Goal: Navigation & Orientation: Find specific page/section

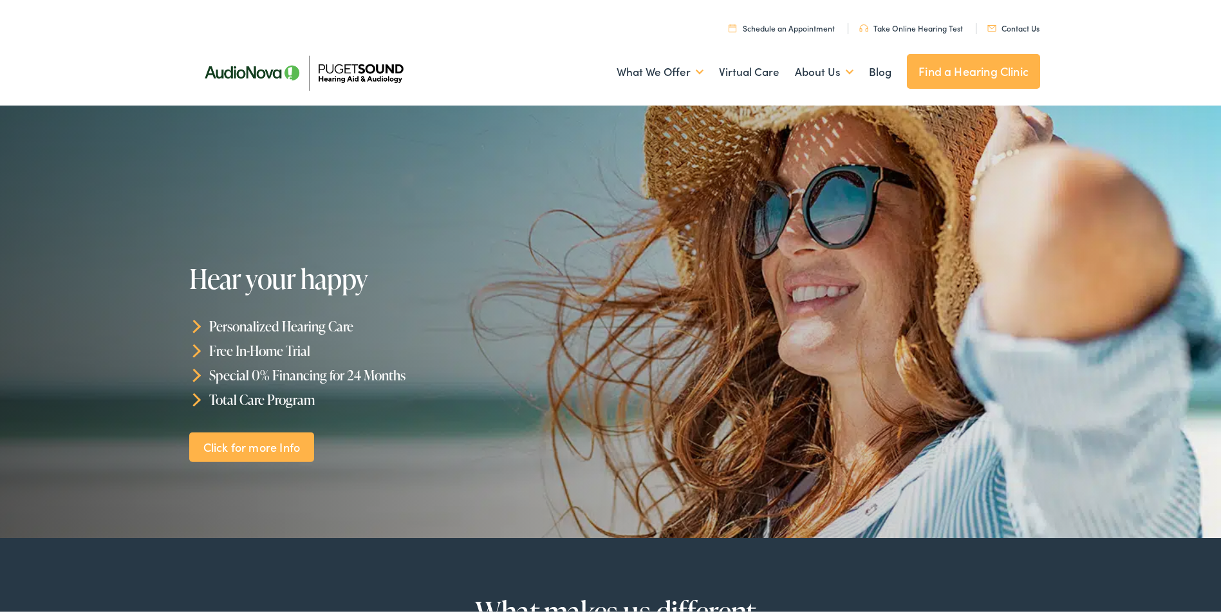
click at [1027, 23] on link "Contact Us" at bounding box center [1013, 25] width 52 height 11
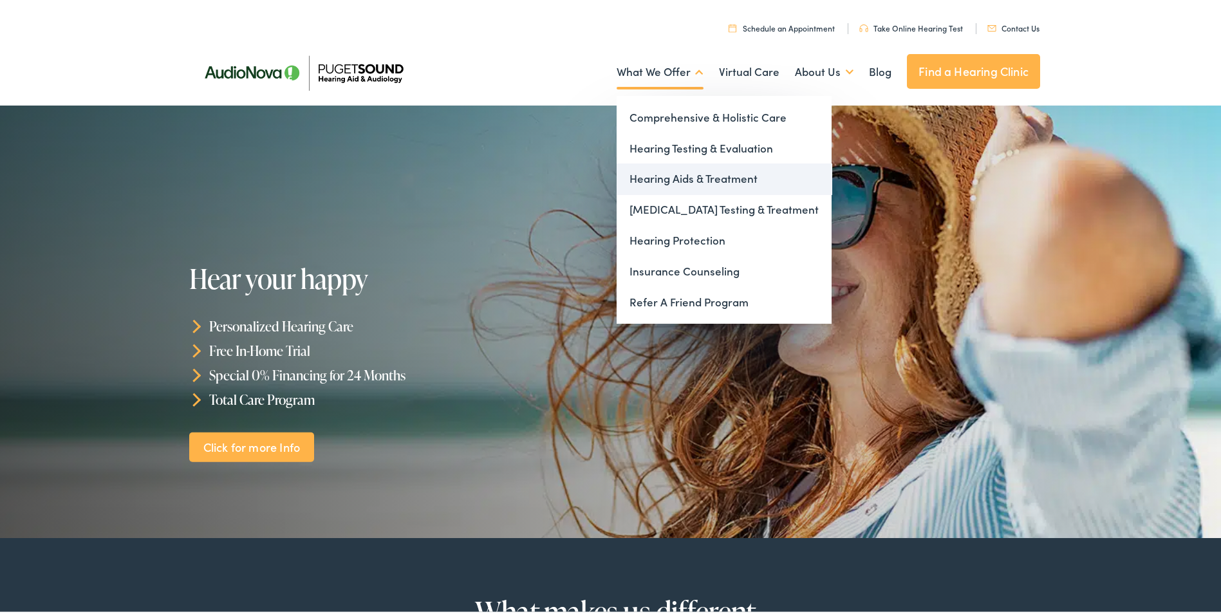
click at [703, 170] on link "Hearing Aids & Treatment" at bounding box center [724, 176] width 215 height 31
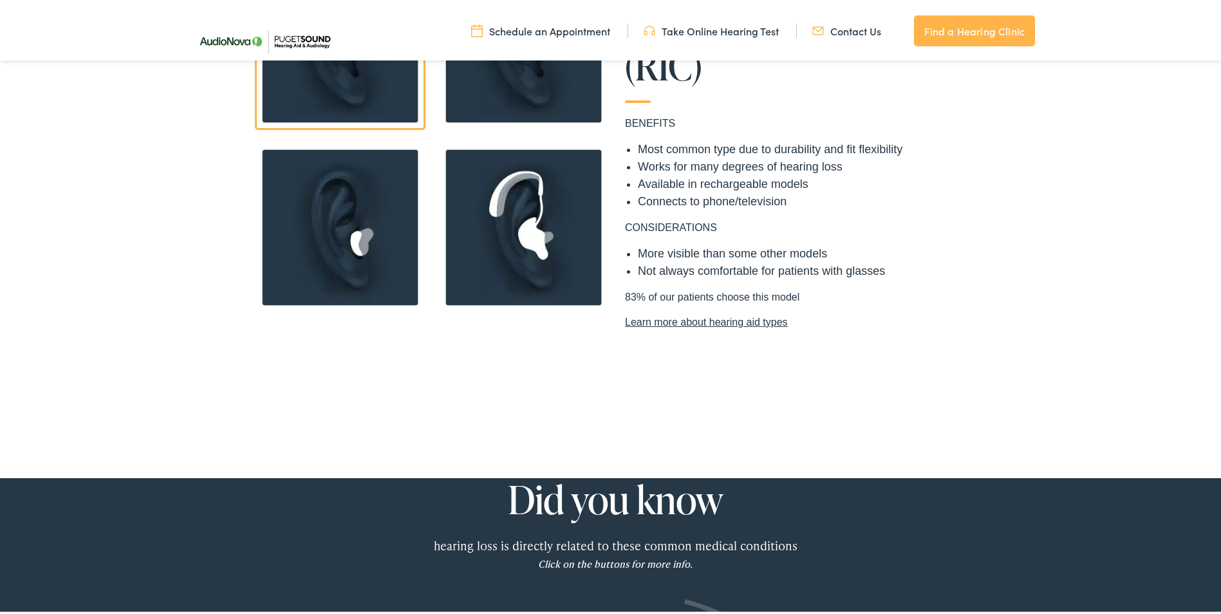
scroll to position [1223, 0]
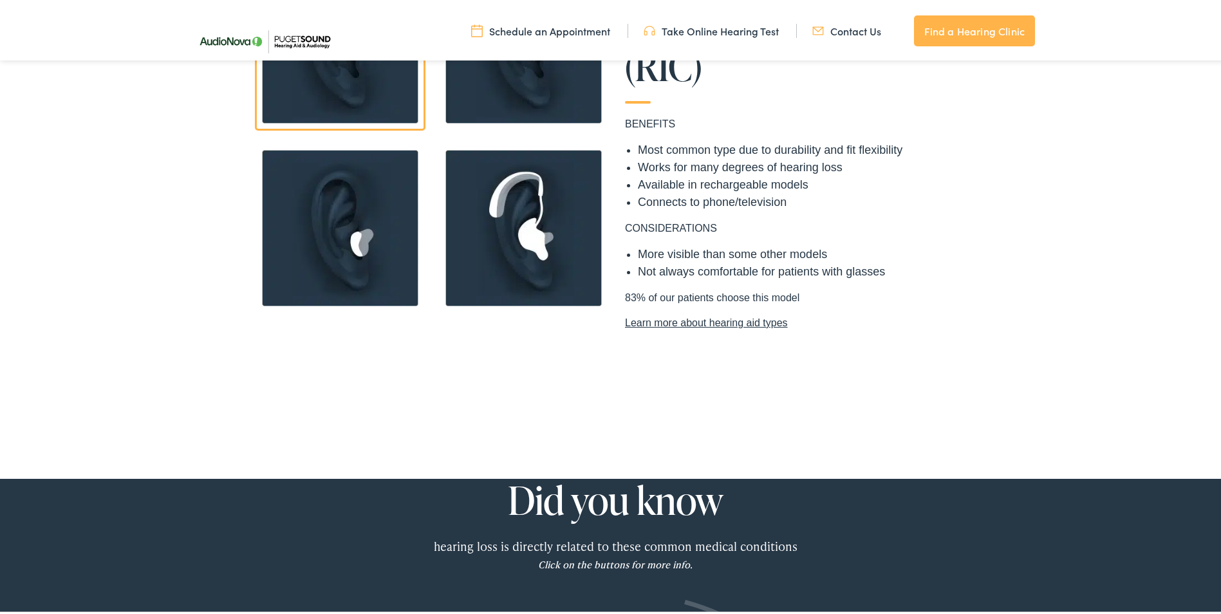
click at [989, 37] on link "Find a Hearing Clinic" at bounding box center [974, 28] width 121 height 31
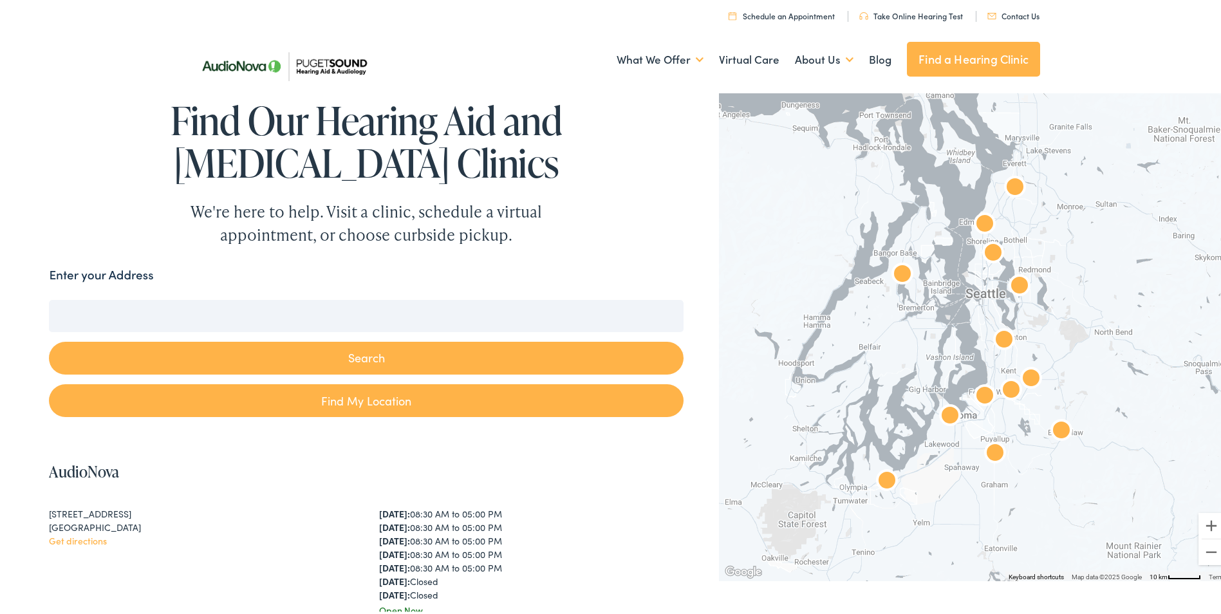
click at [144, 312] on input "Enter your Address" at bounding box center [366, 313] width 634 height 32
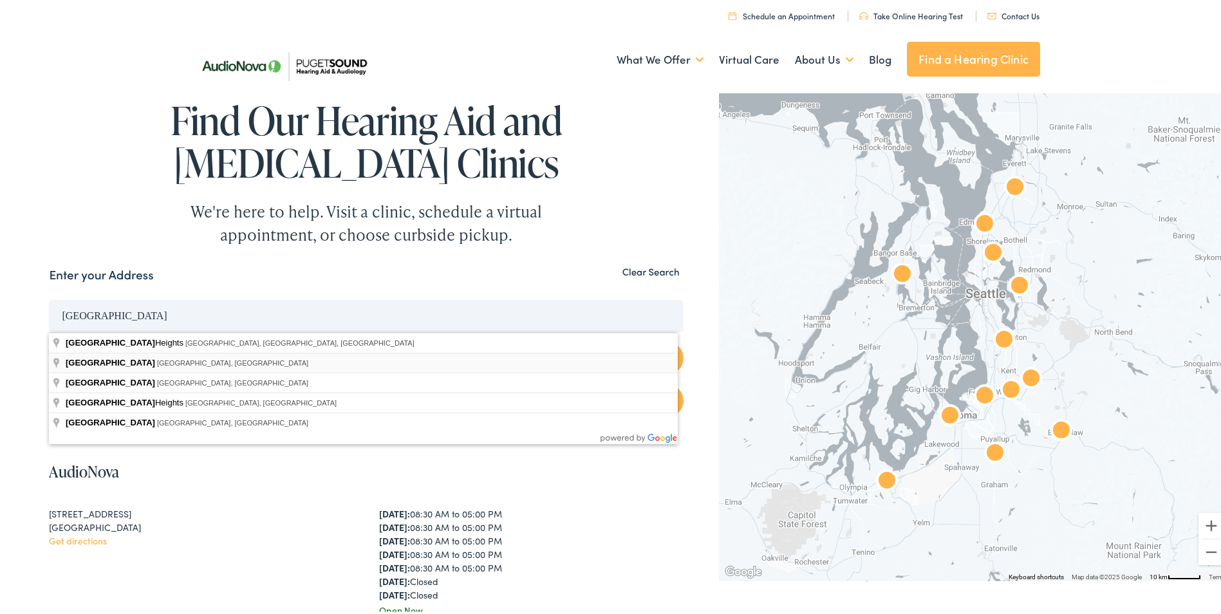
type input "Arlington, WA, USA"
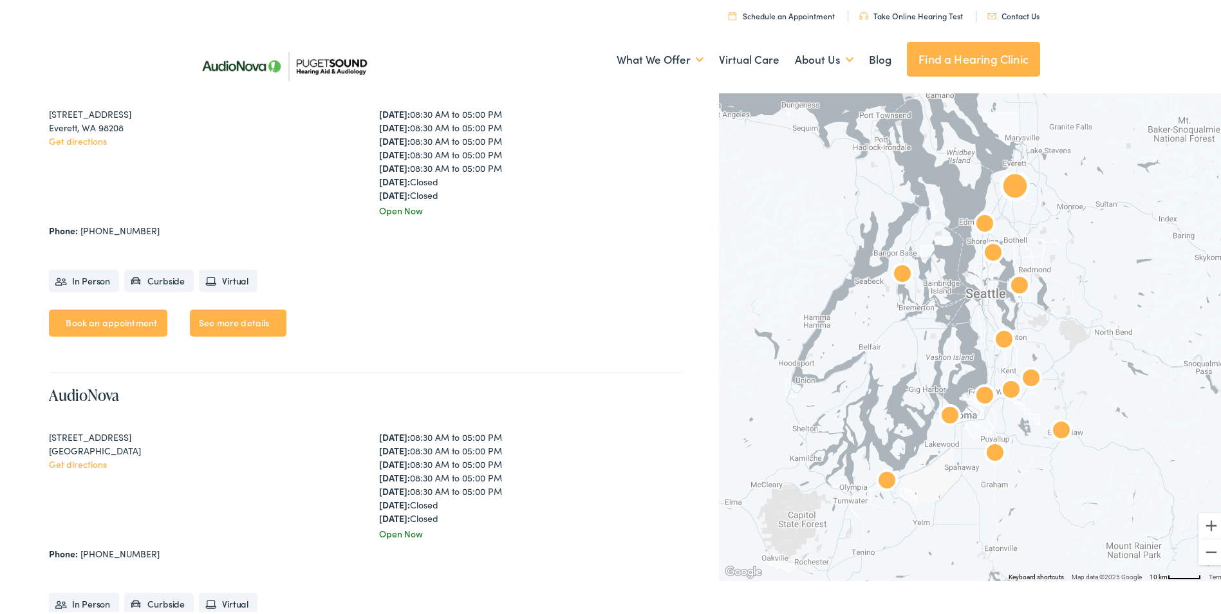
scroll to position [1695, 0]
